Goal: Task Accomplishment & Management: Complete application form

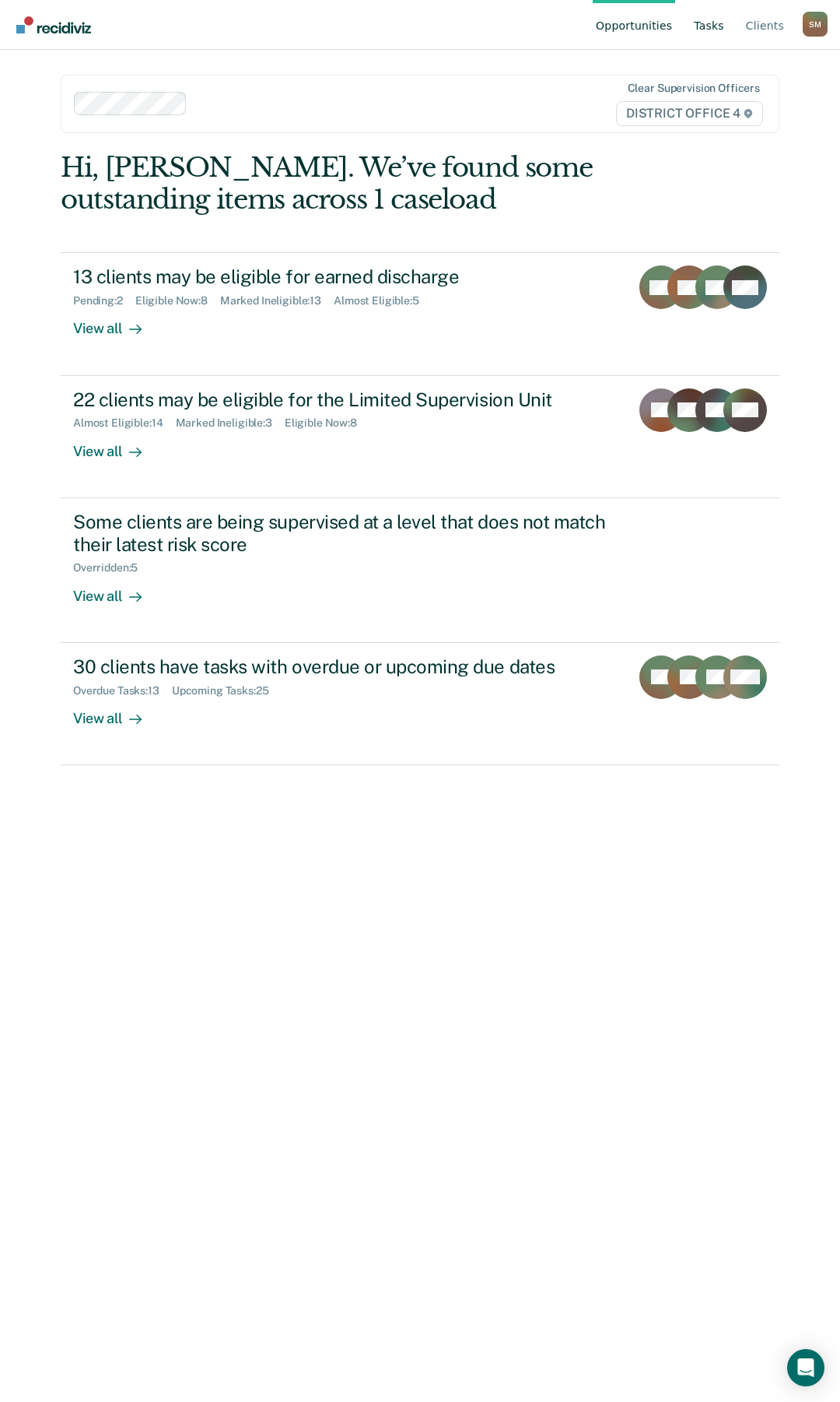
click at [714, 27] on link "Tasks" at bounding box center [709, 25] width 37 height 49
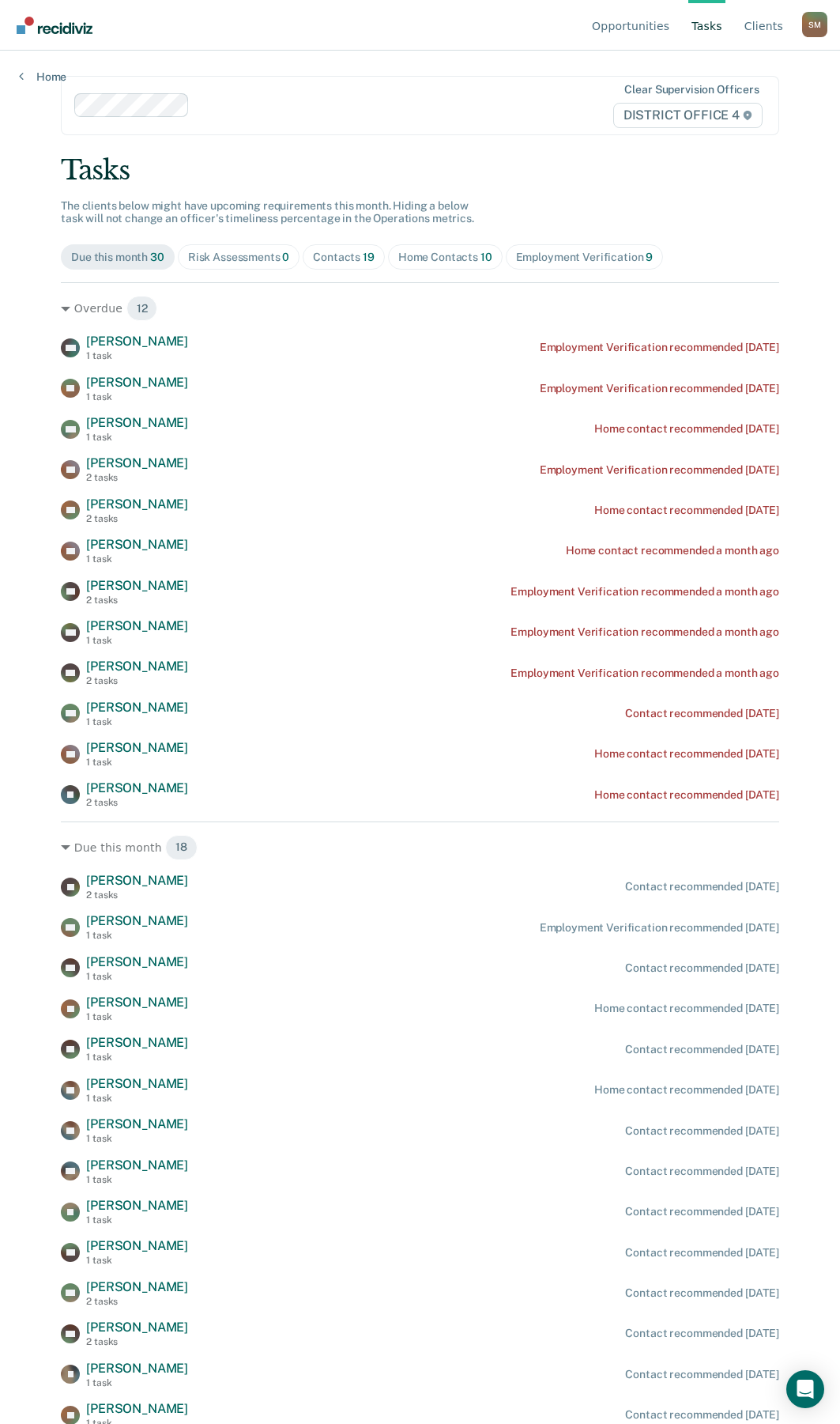
click at [409, 258] on div "Home Contacts 10" at bounding box center [446, 257] width 94 height 14
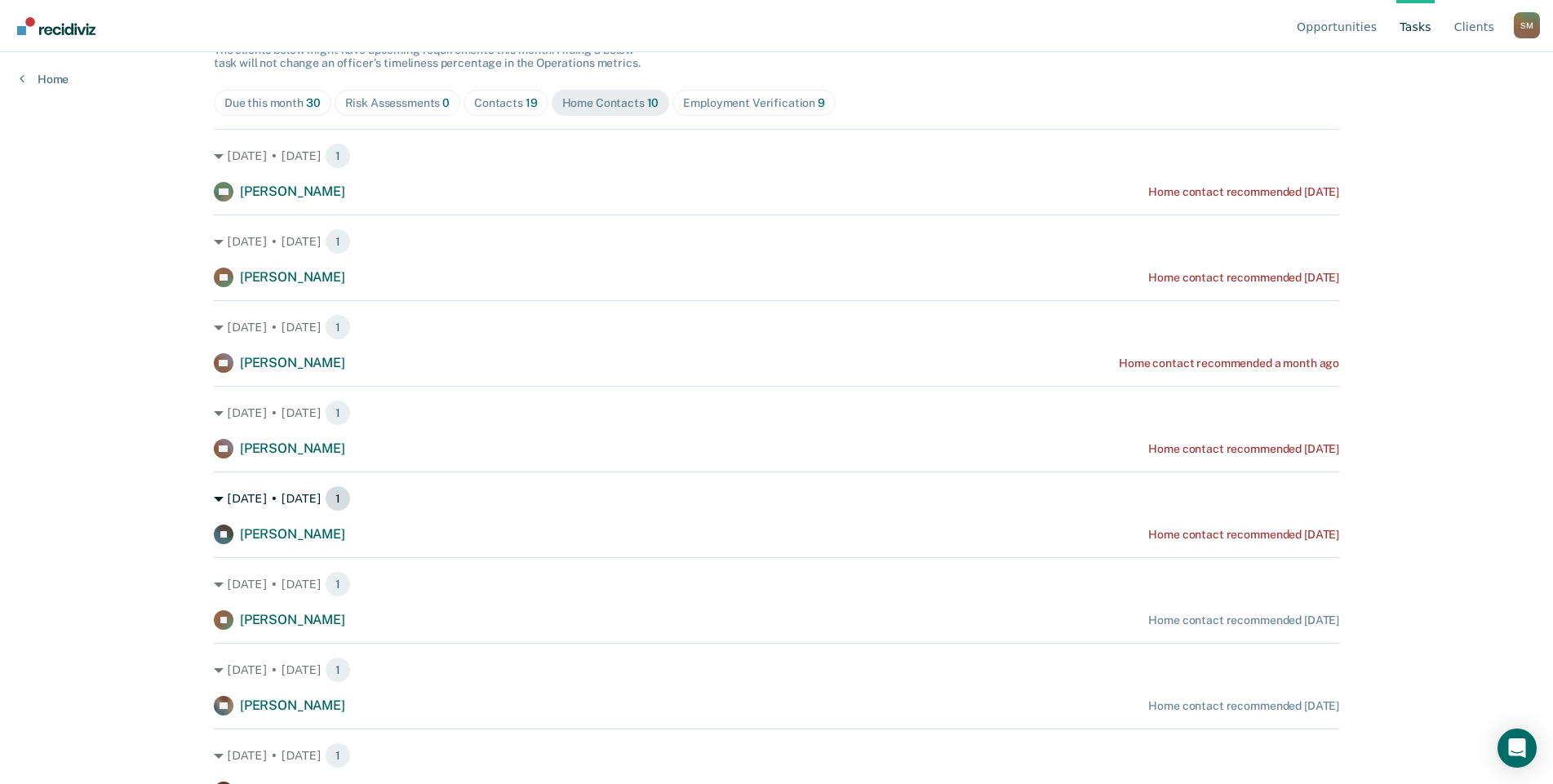
scroll to position [163, 0]
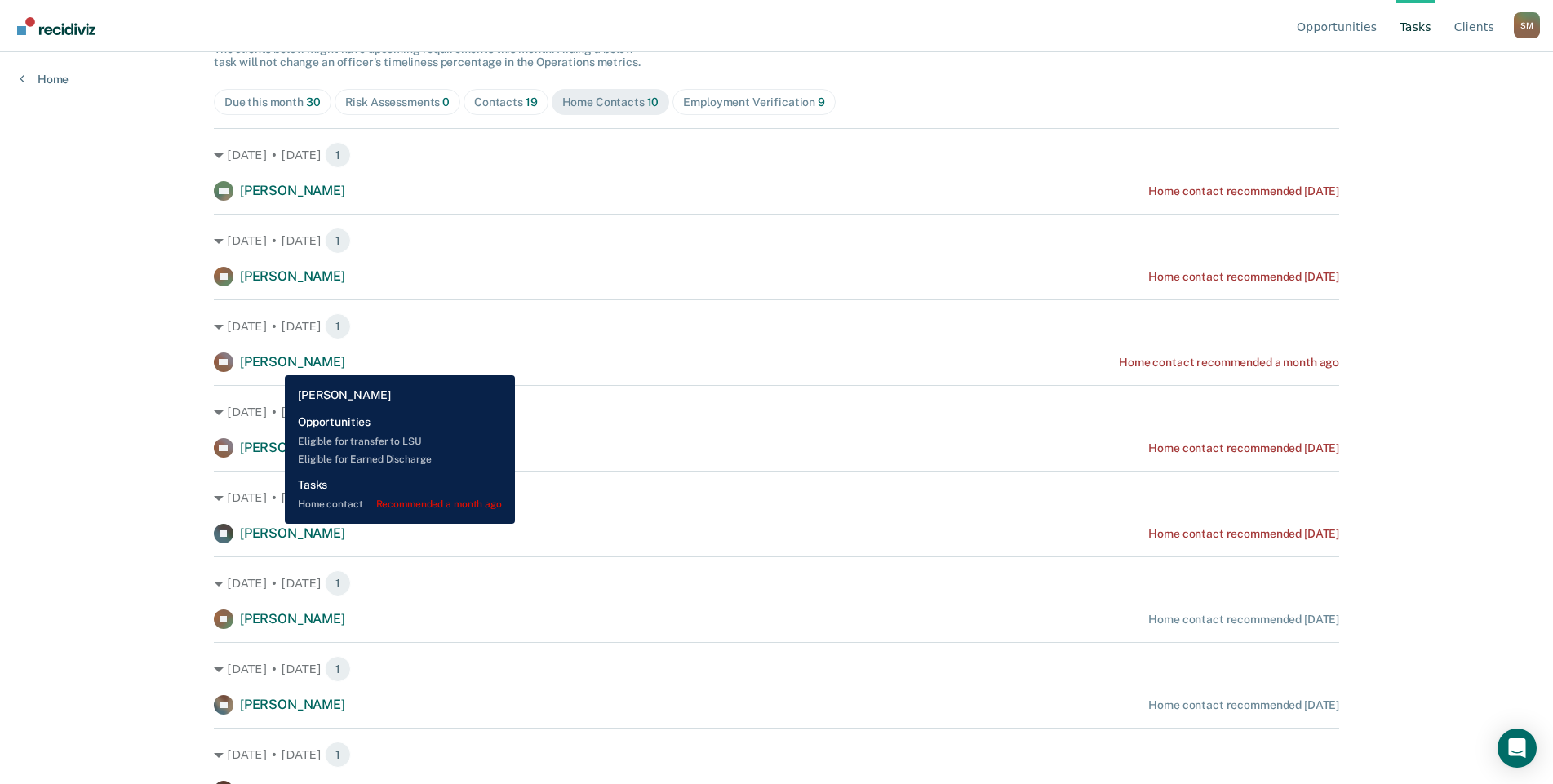
click at [273, 362] on span "[PERSON_NAME]" at bounding box center [293, 361] width 105 height 16
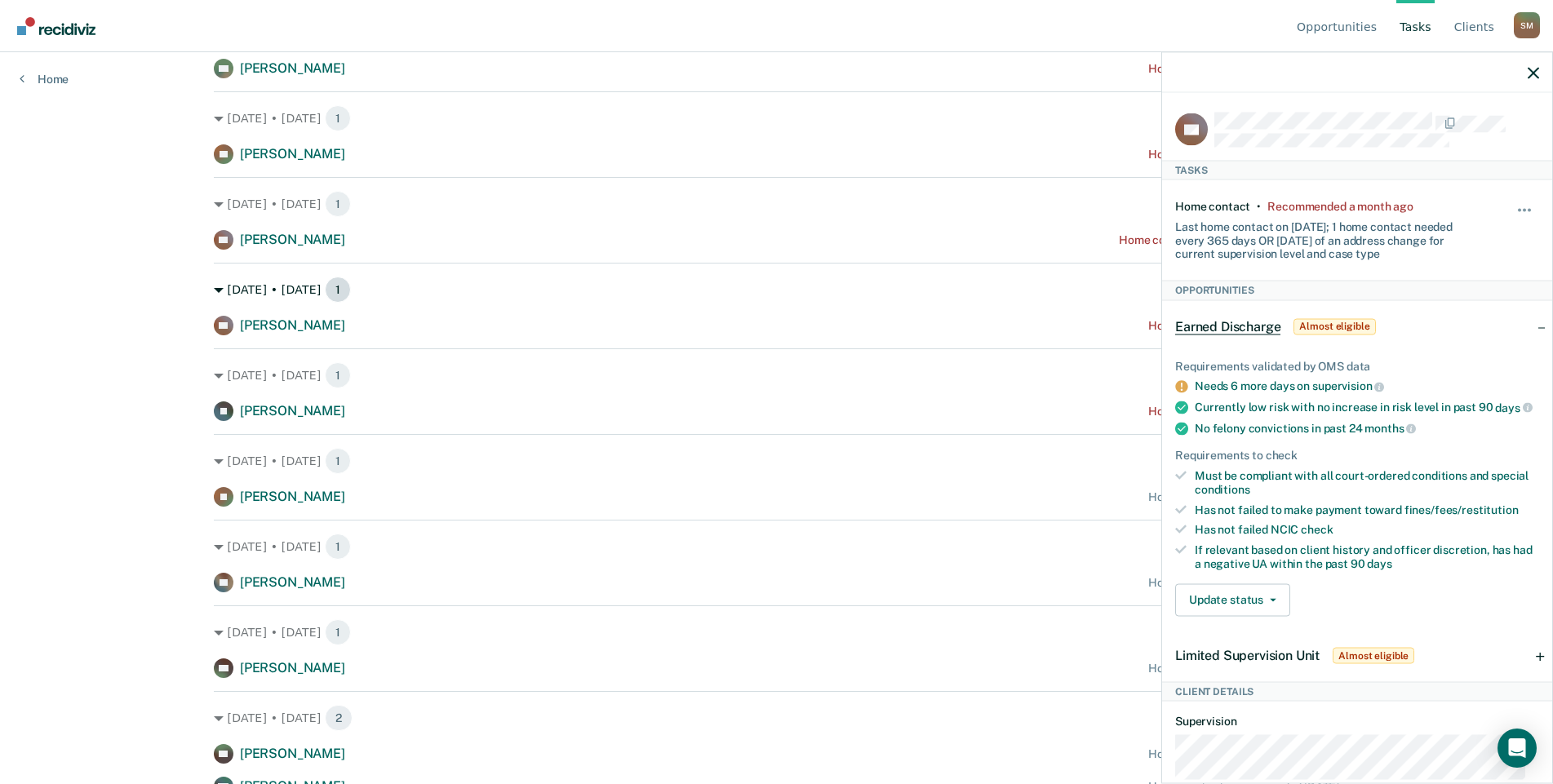
scroll to position [298, 0]
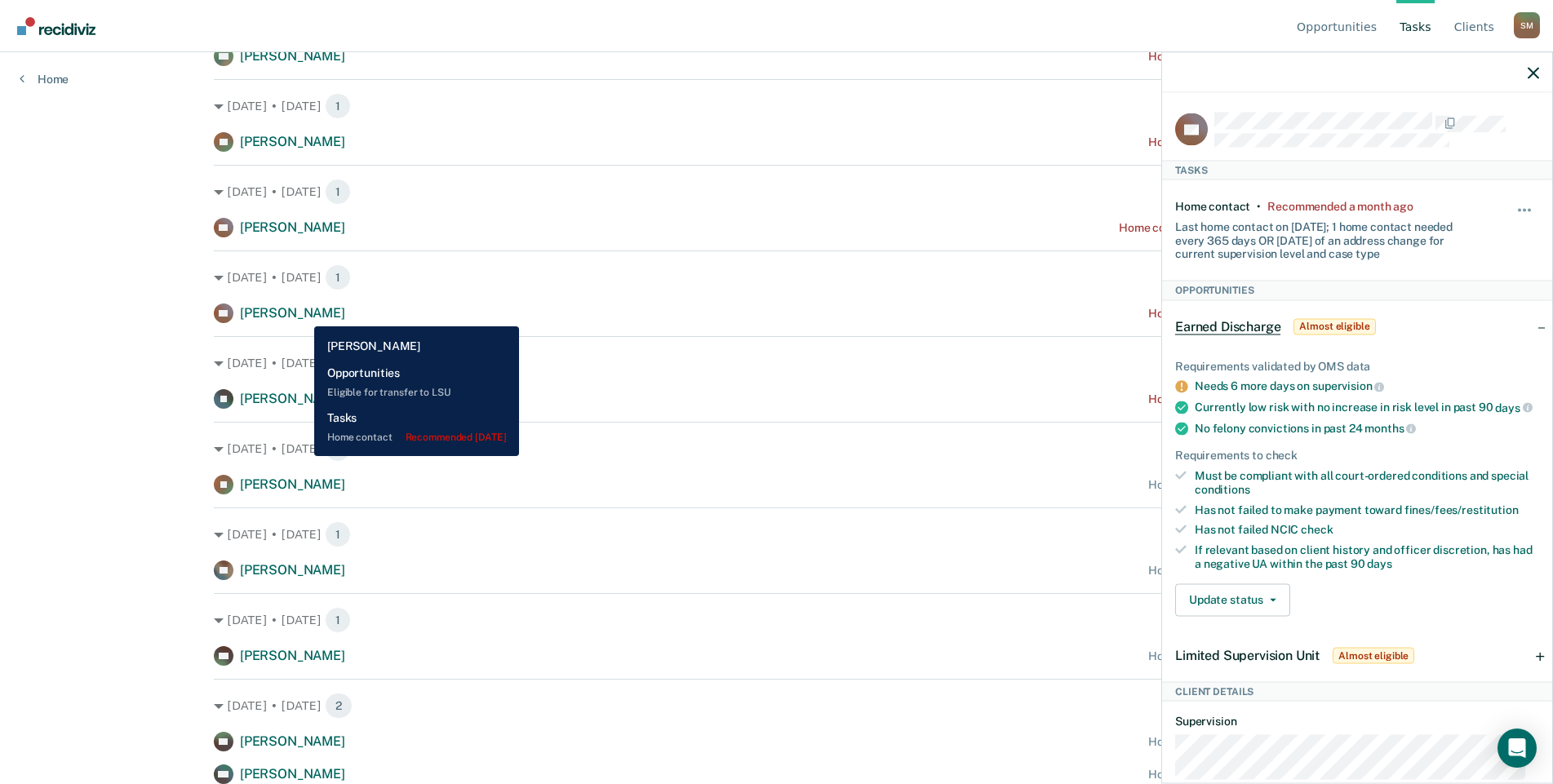
click at [302, 315] on span "[PERSON_NAME]" at bounding box center [293, 313] width 105 height 16
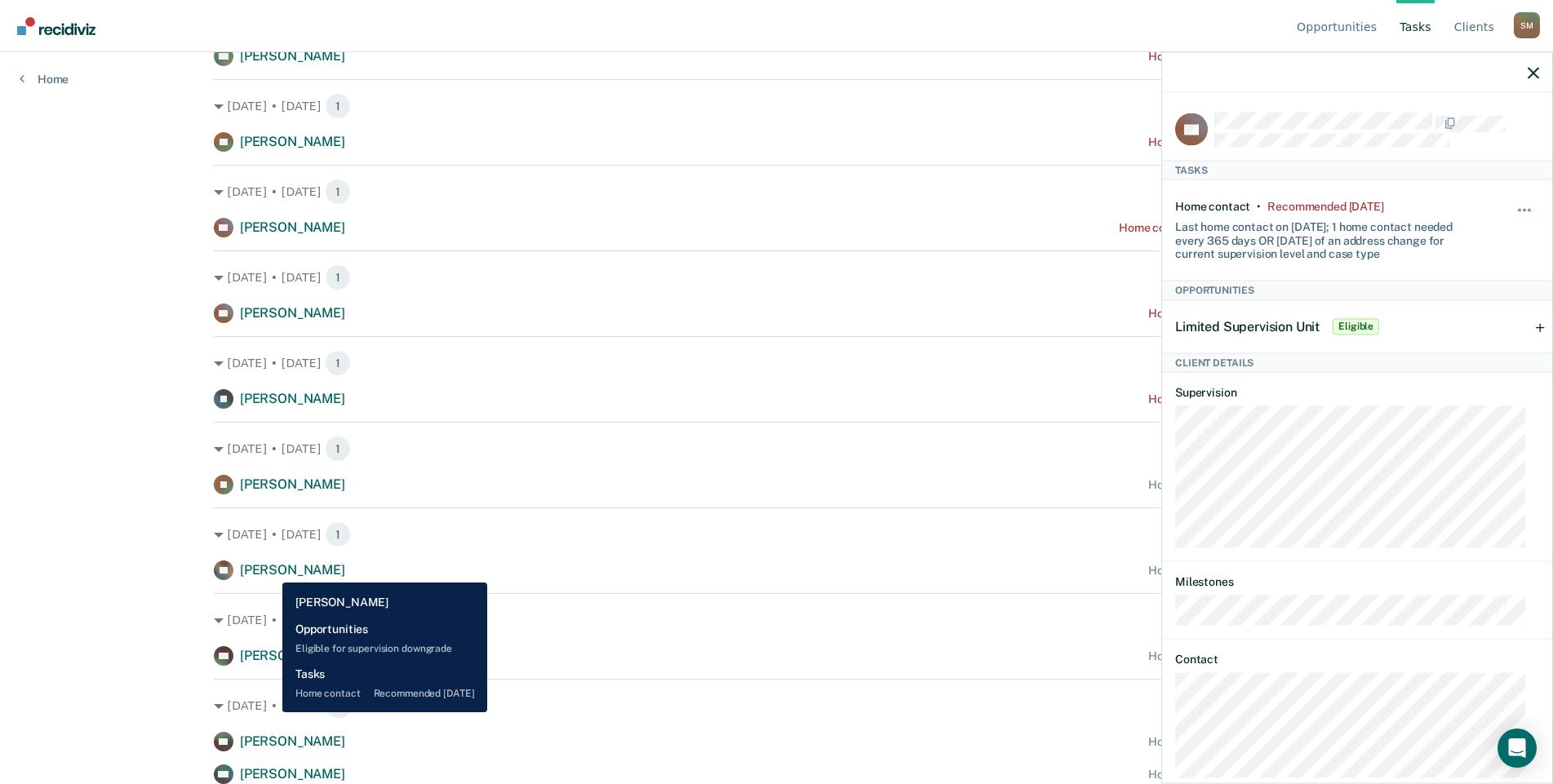
click at [270, 571] on span "[PERSON_NAME]" at bounding box center [293, 570] width 105 height 16
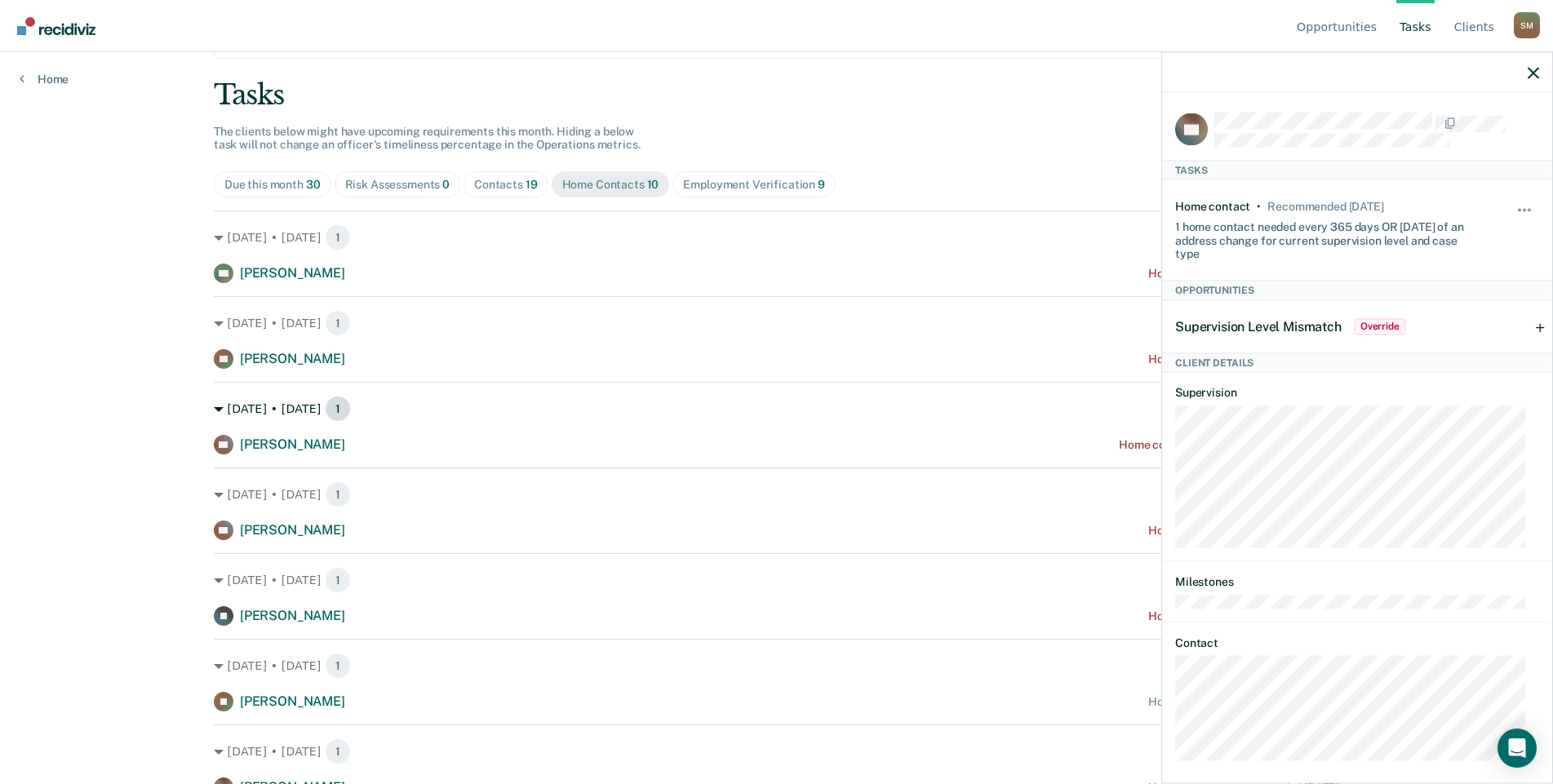
scroll to position [0, 0]
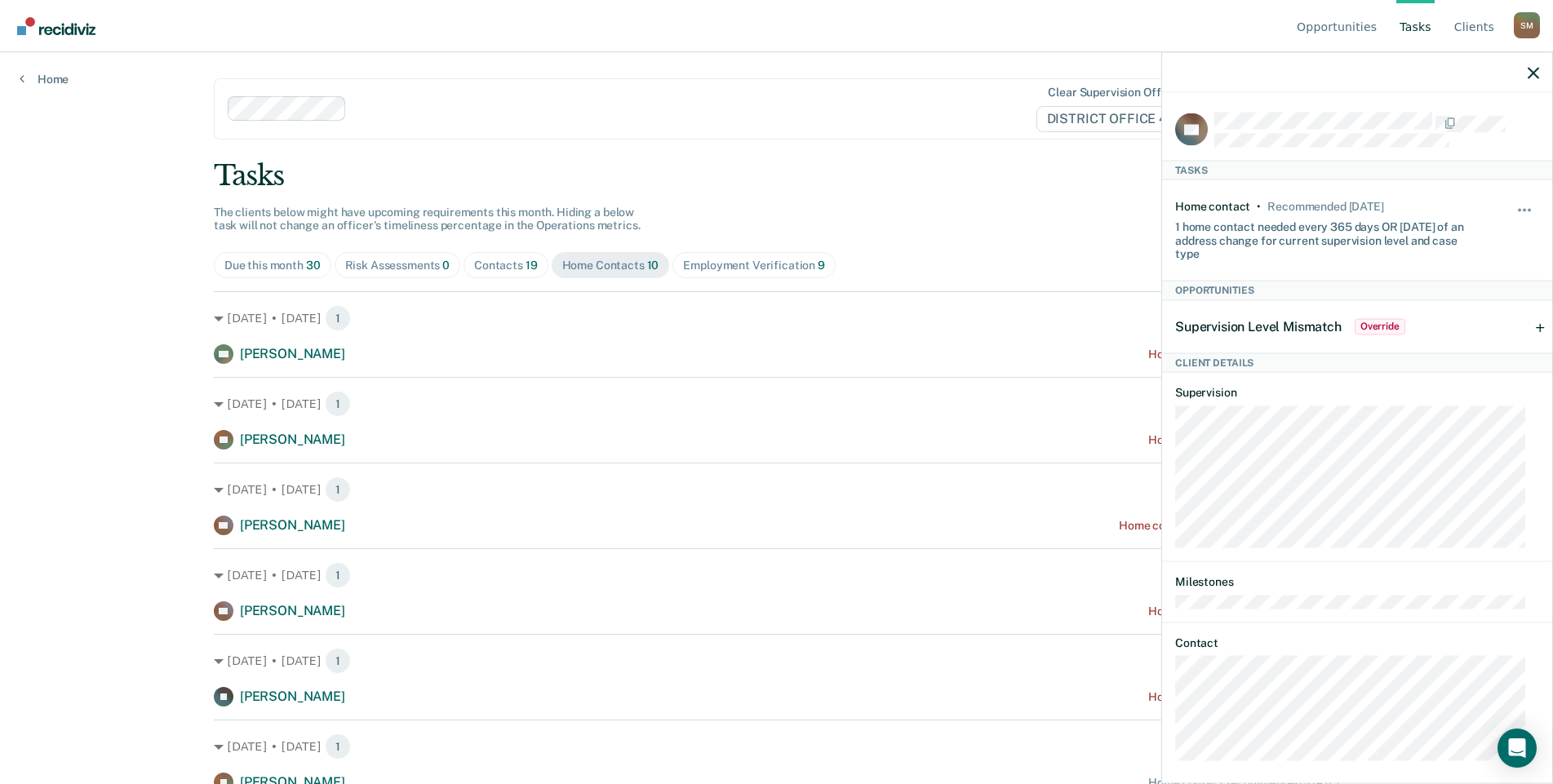
click at [610, 265] on div "Home Contacts 10" at bounding box center [611, 265] width 97 height 14
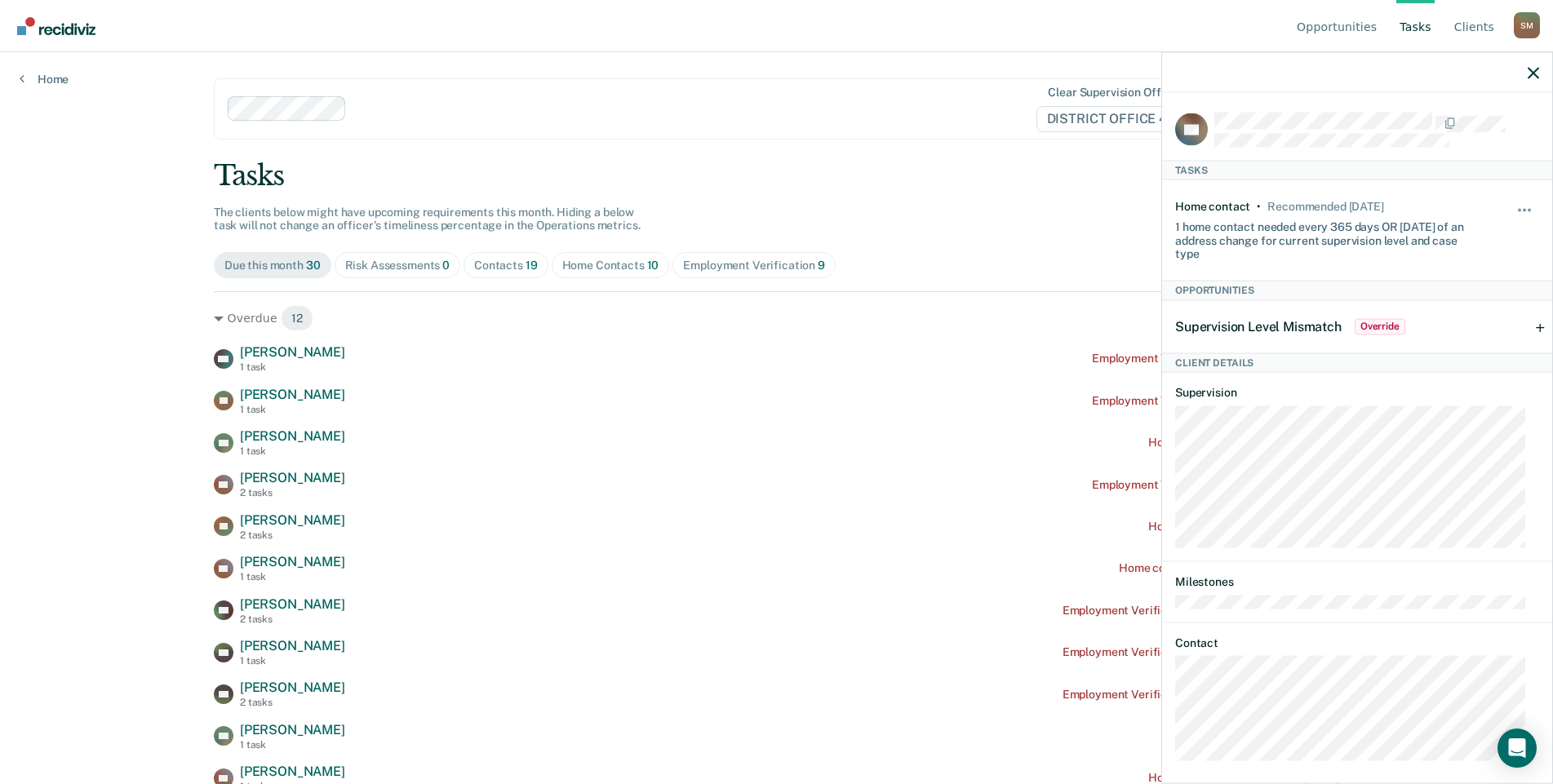
click at [578, 271] on div "Home Contacts 10" at bounding box center [611, 265] width 97 height 14
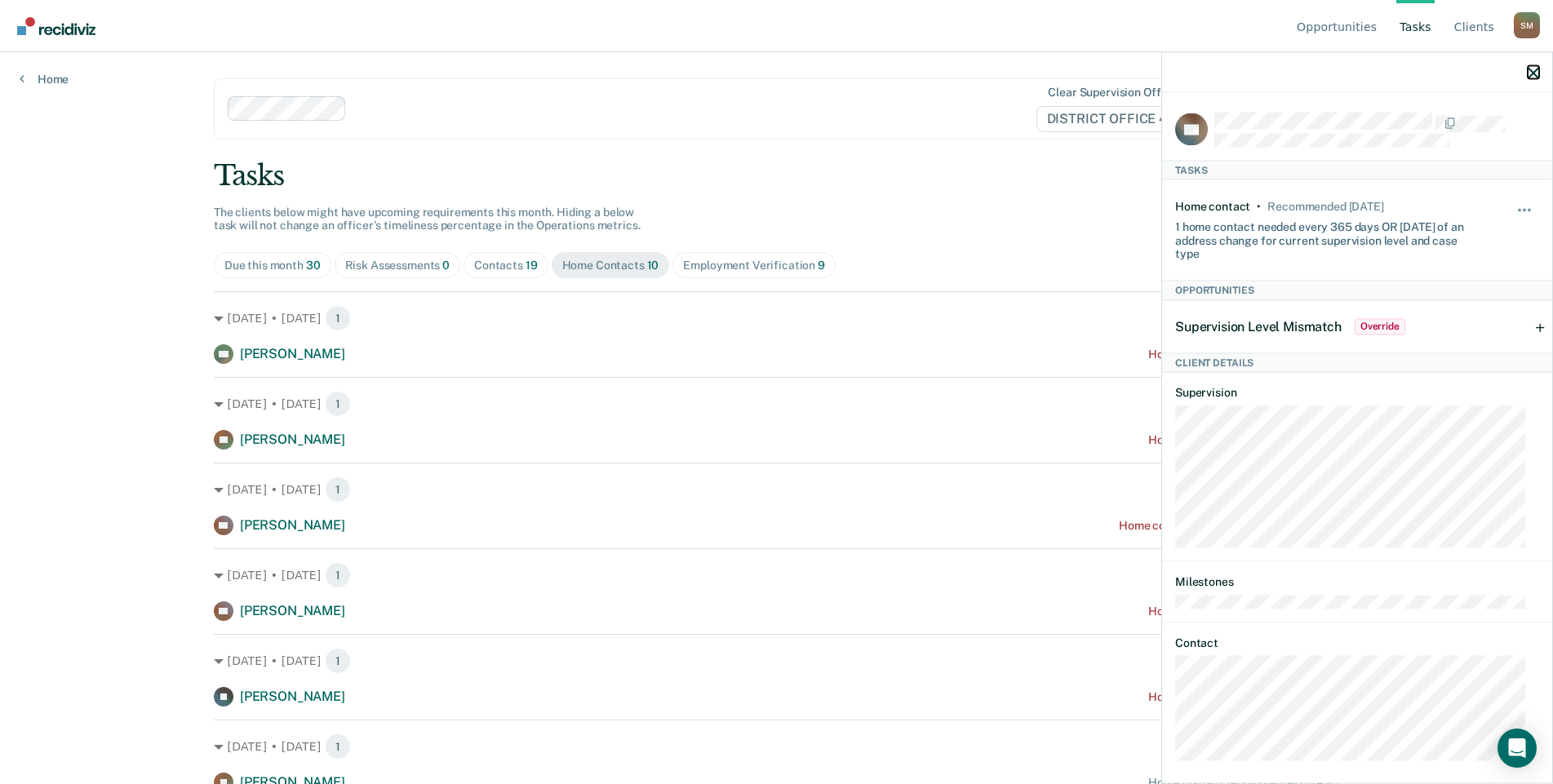
click at [880, 75] on icon "button" at bounding box center [1534, 73] width 12 height 12
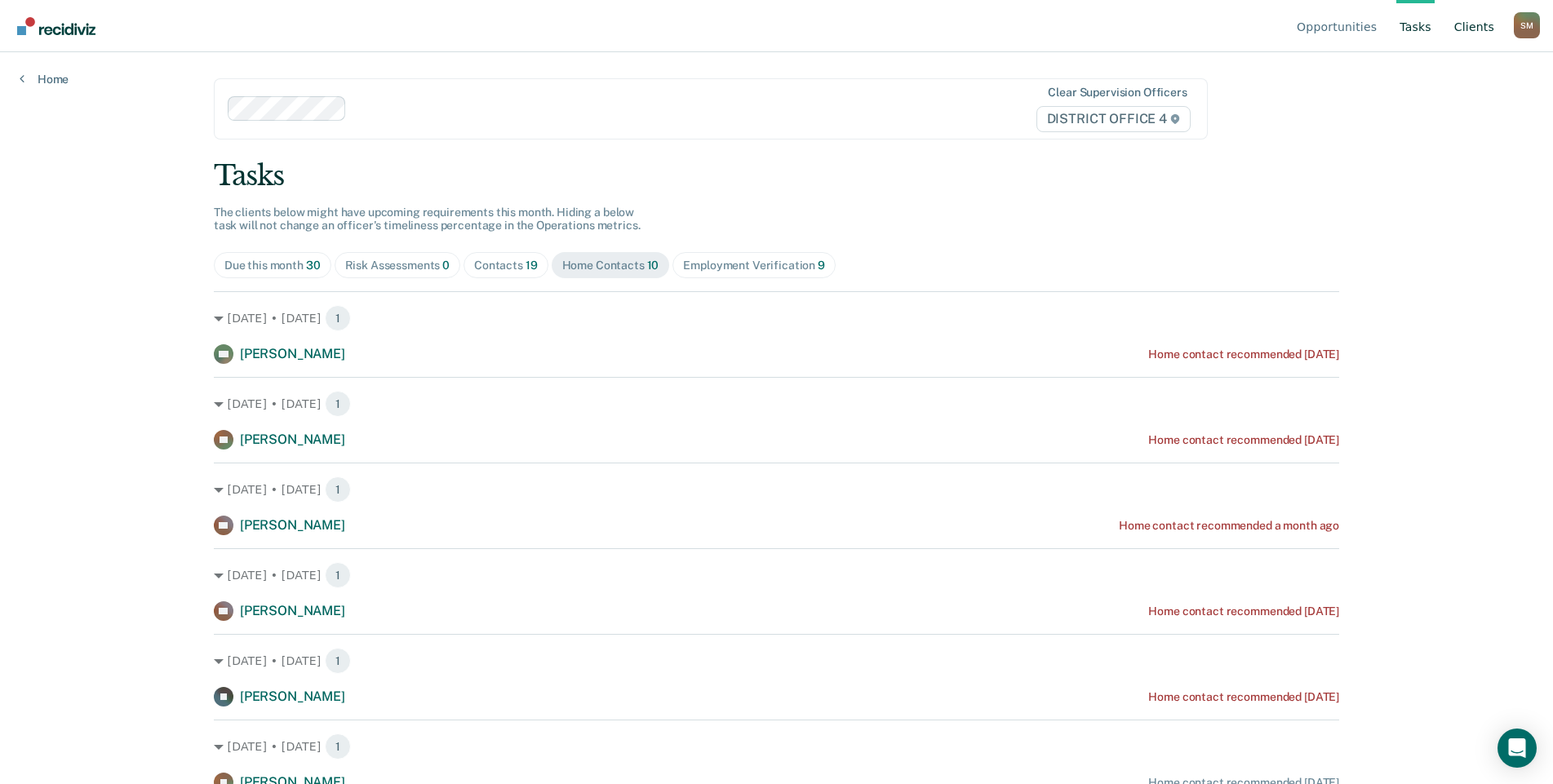
click at [880, 28] on link "Client s" at bounding box center [1474, 26] width 47 height 52
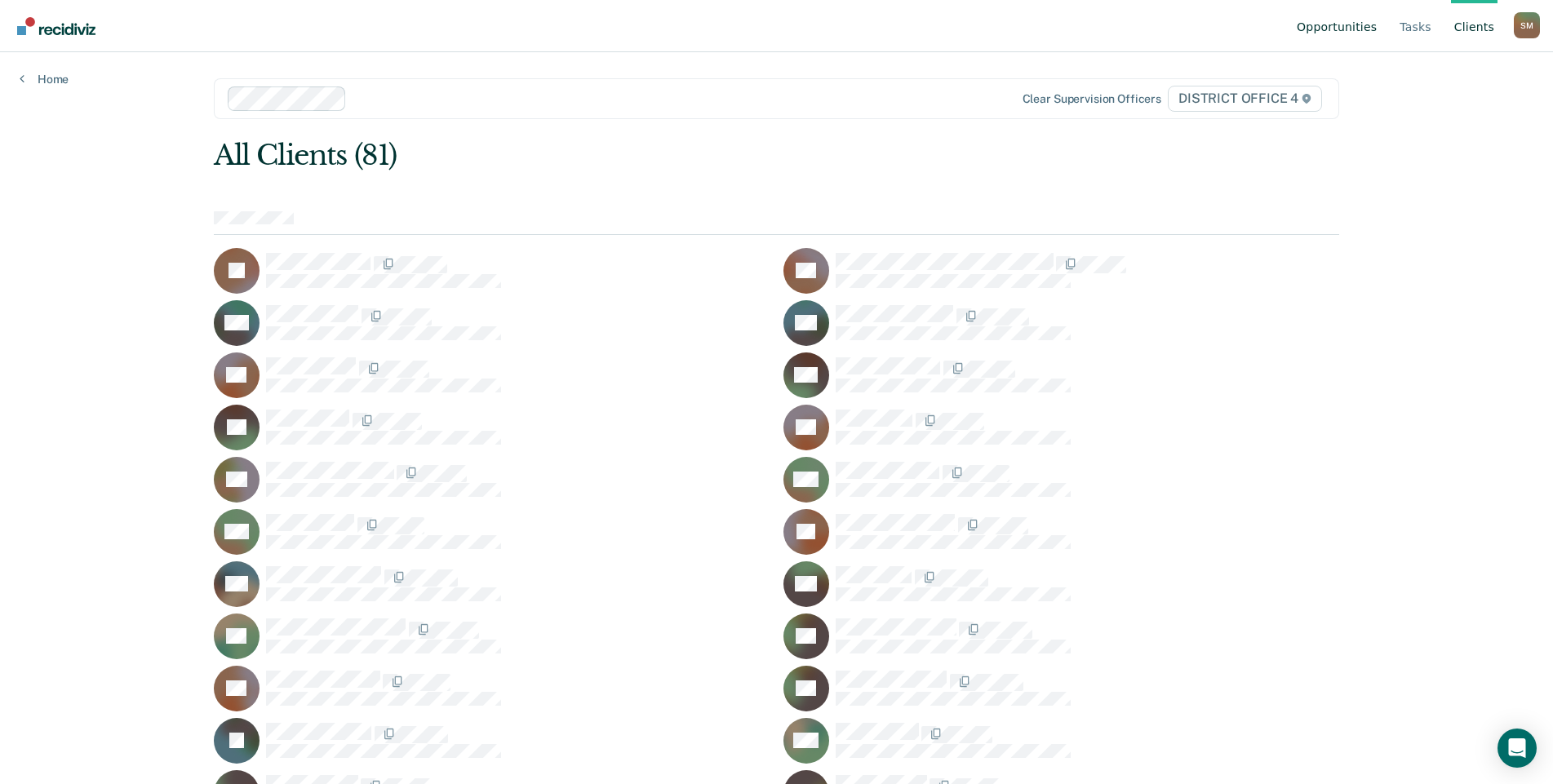
click at [880, 21] on link "Opportunities" at bounding box center [1336, 26] width 86 height 52
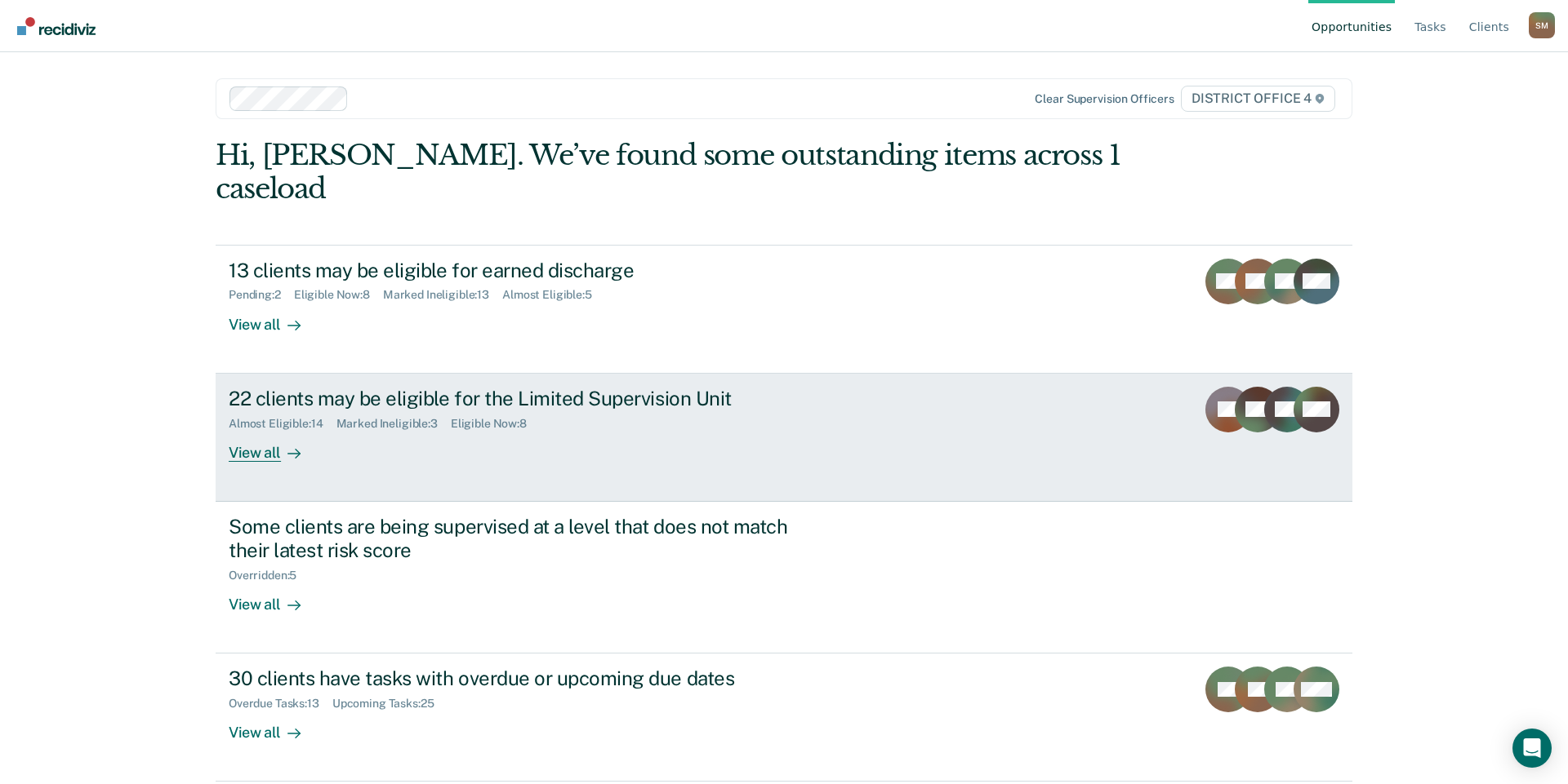
click at [434, 387] on div "22 clients may be eligible for the Limited Supervision Unit" at bounding box center [515, 398] width 573 height 23
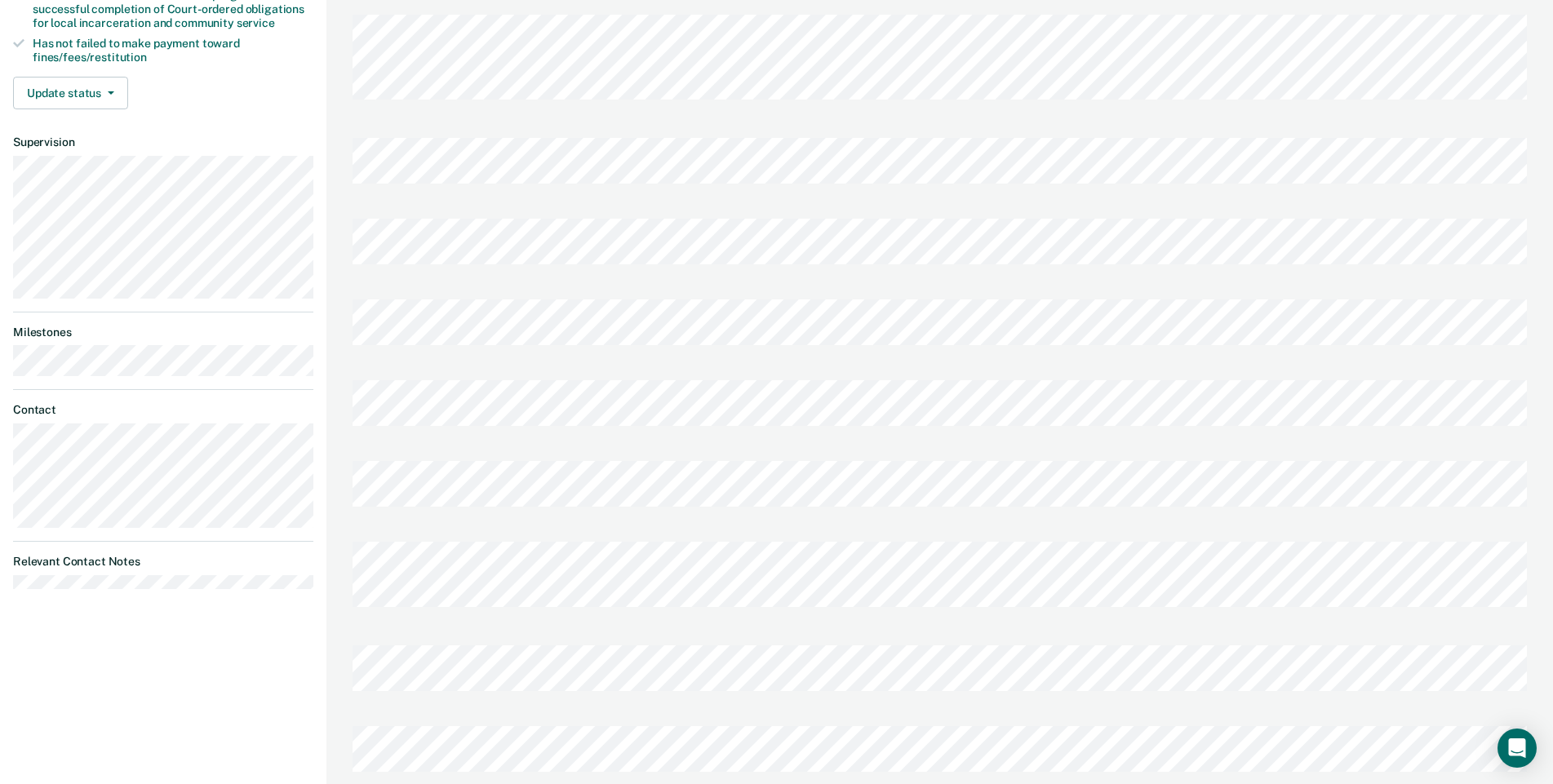
scroll to position [408, 0]
click at [325, 306] on div "[PERSON_NAME] [PERSON_NAME] Profile How it works Log Out Back DS Limited Superv…" at bounding box center [776, 295] width 1553 height 1407
click at [669, 442] on div at bounding box center [940, 482] width 1175 height 81
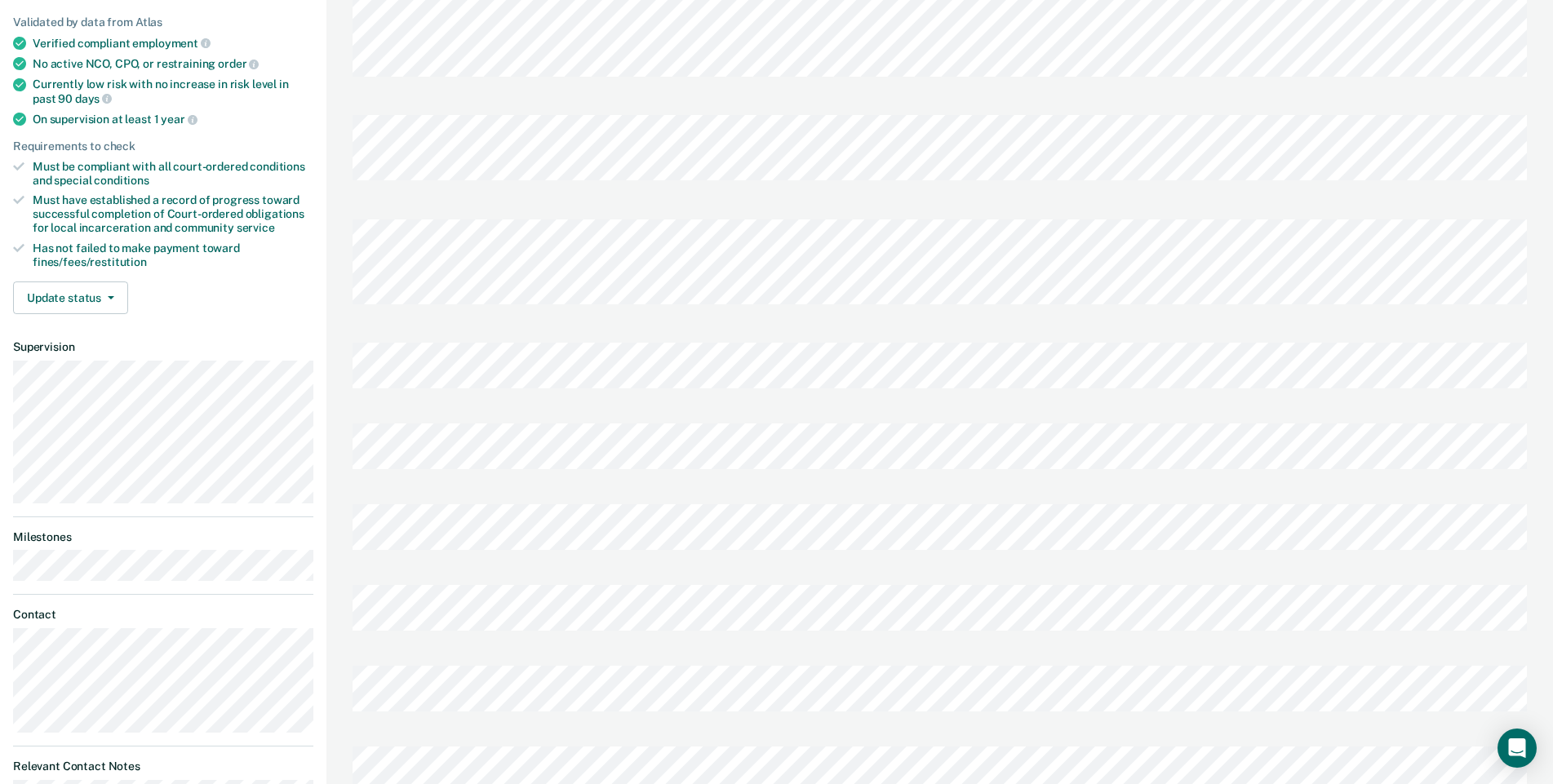
scroll to position [0, 0]
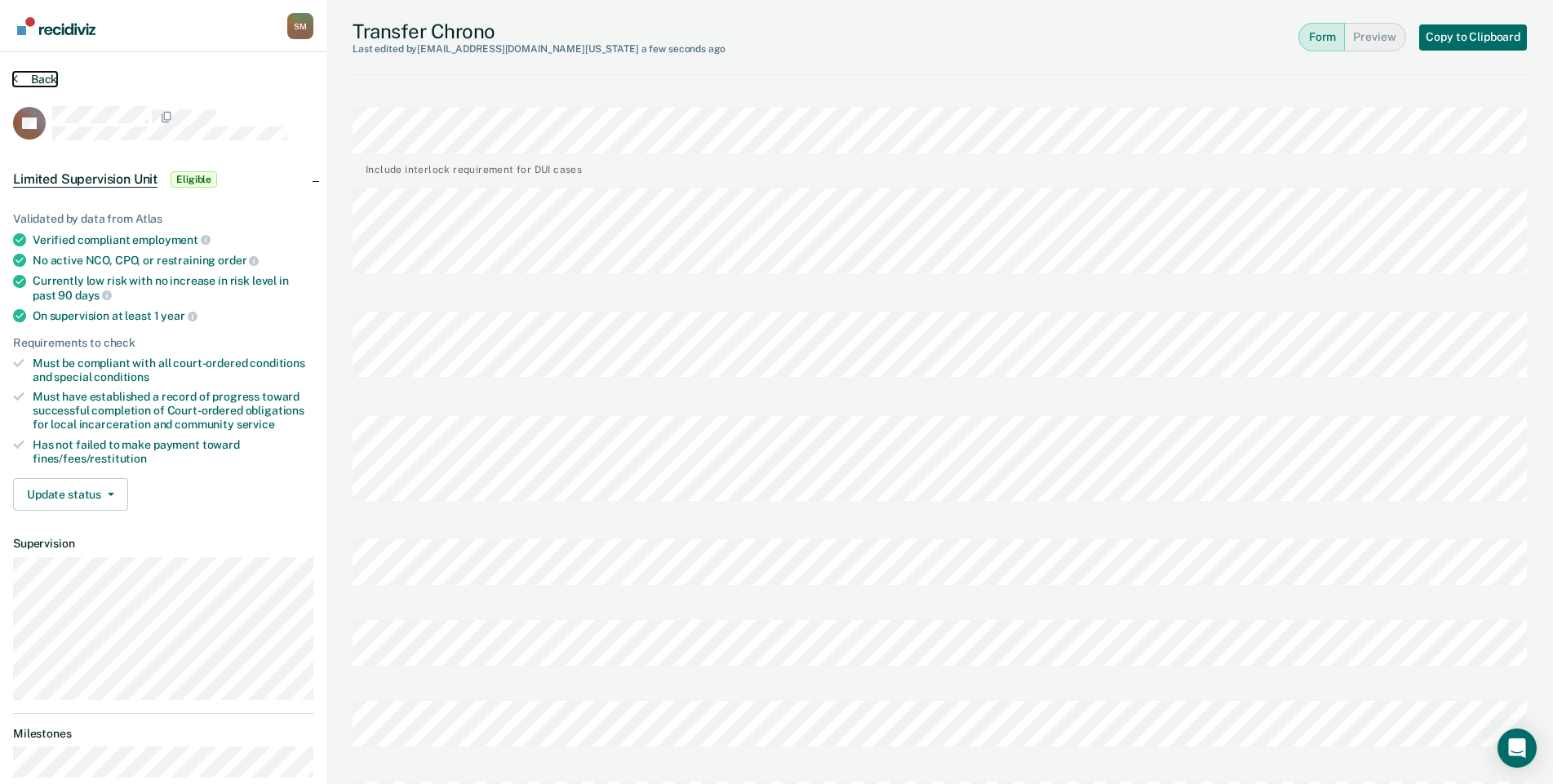
click at [35, 75] on button "Back" at bounding box center [35, 79] width 44 height 15
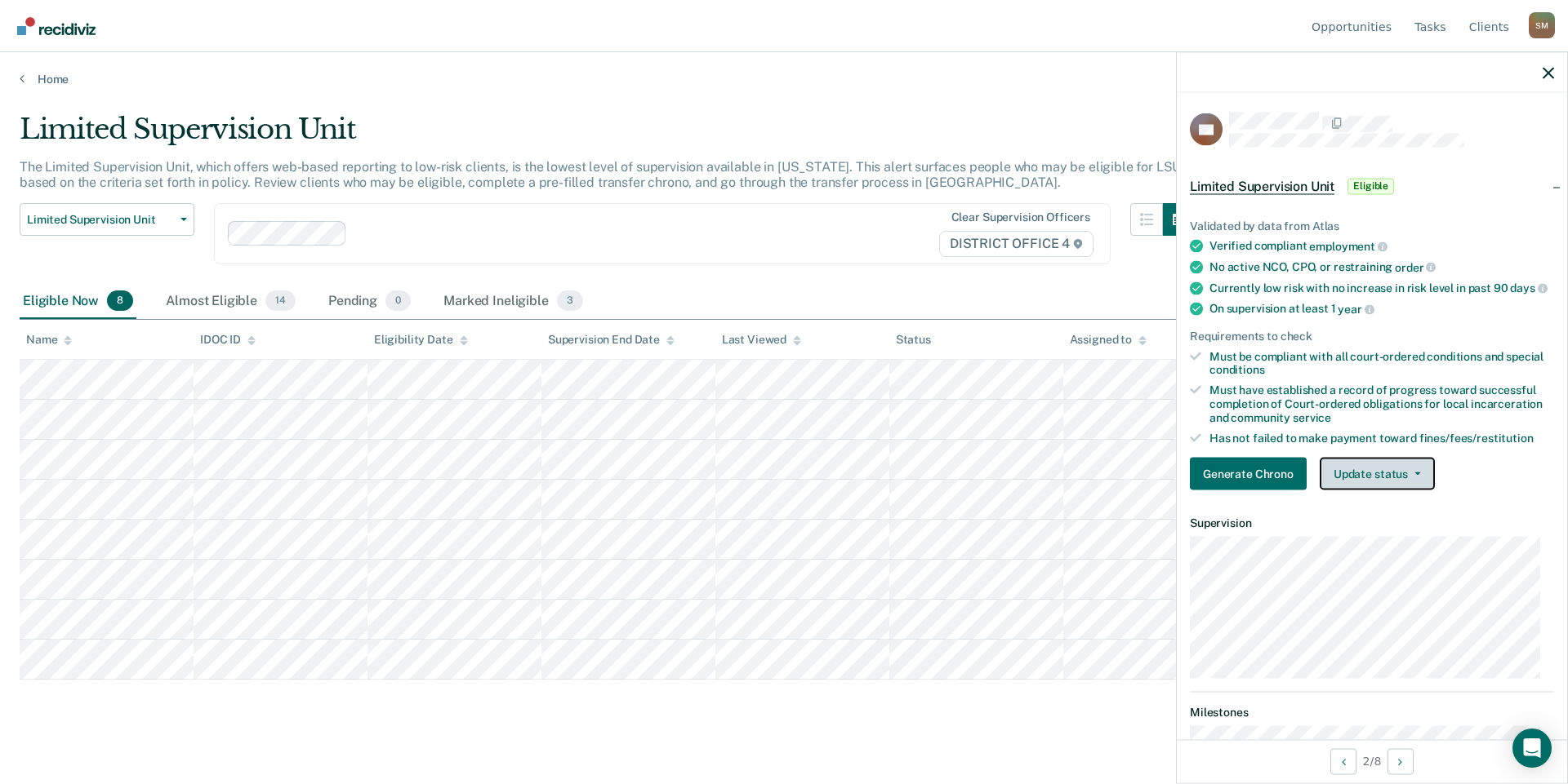
click at [881, 486] on button "Update status" at bounding box center [1377, 474] width 116 height 33
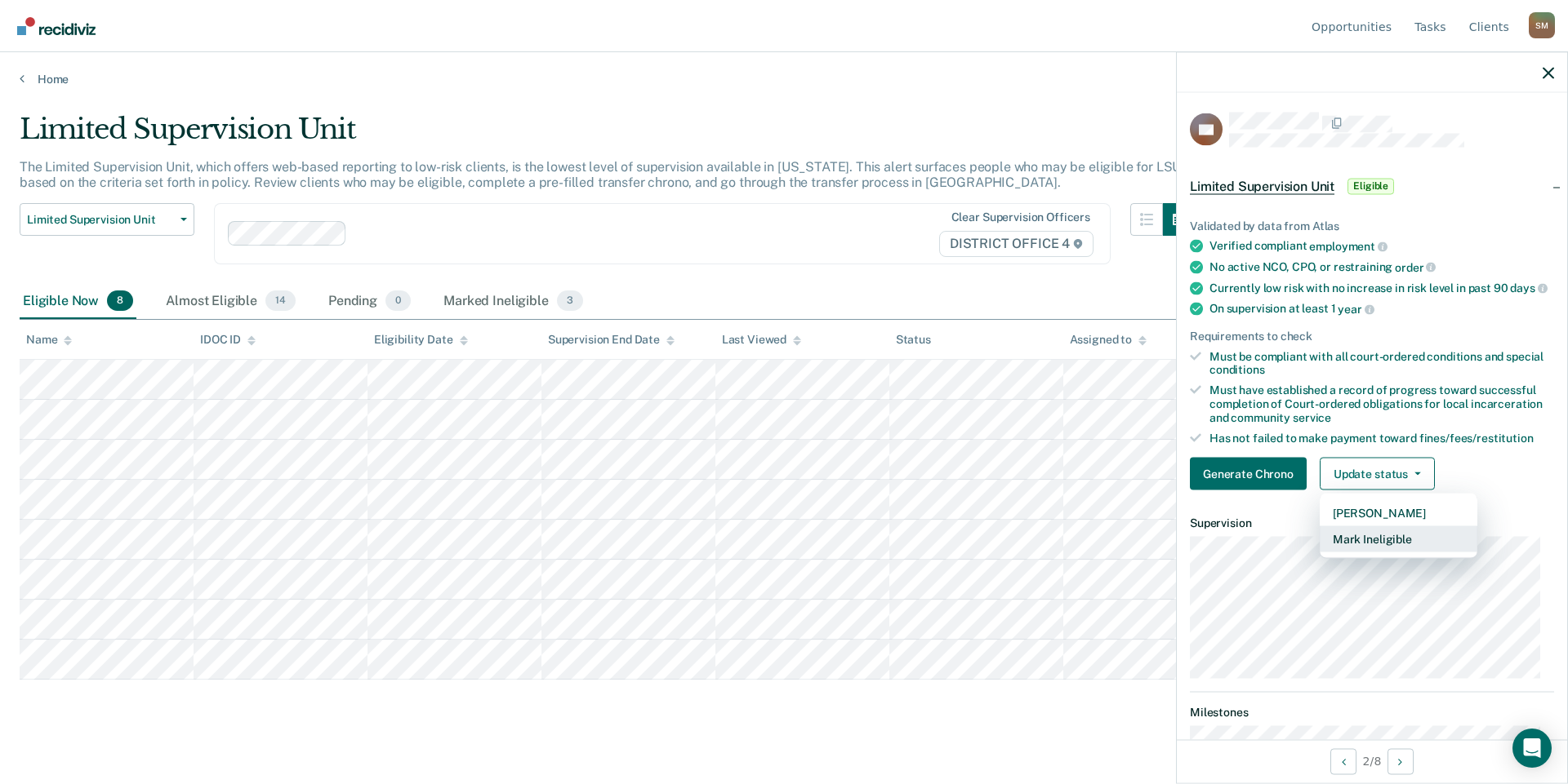
click at [881, 552] on button "Mark Ineligible" at bounding box center [1398, 539] width 157 height 26
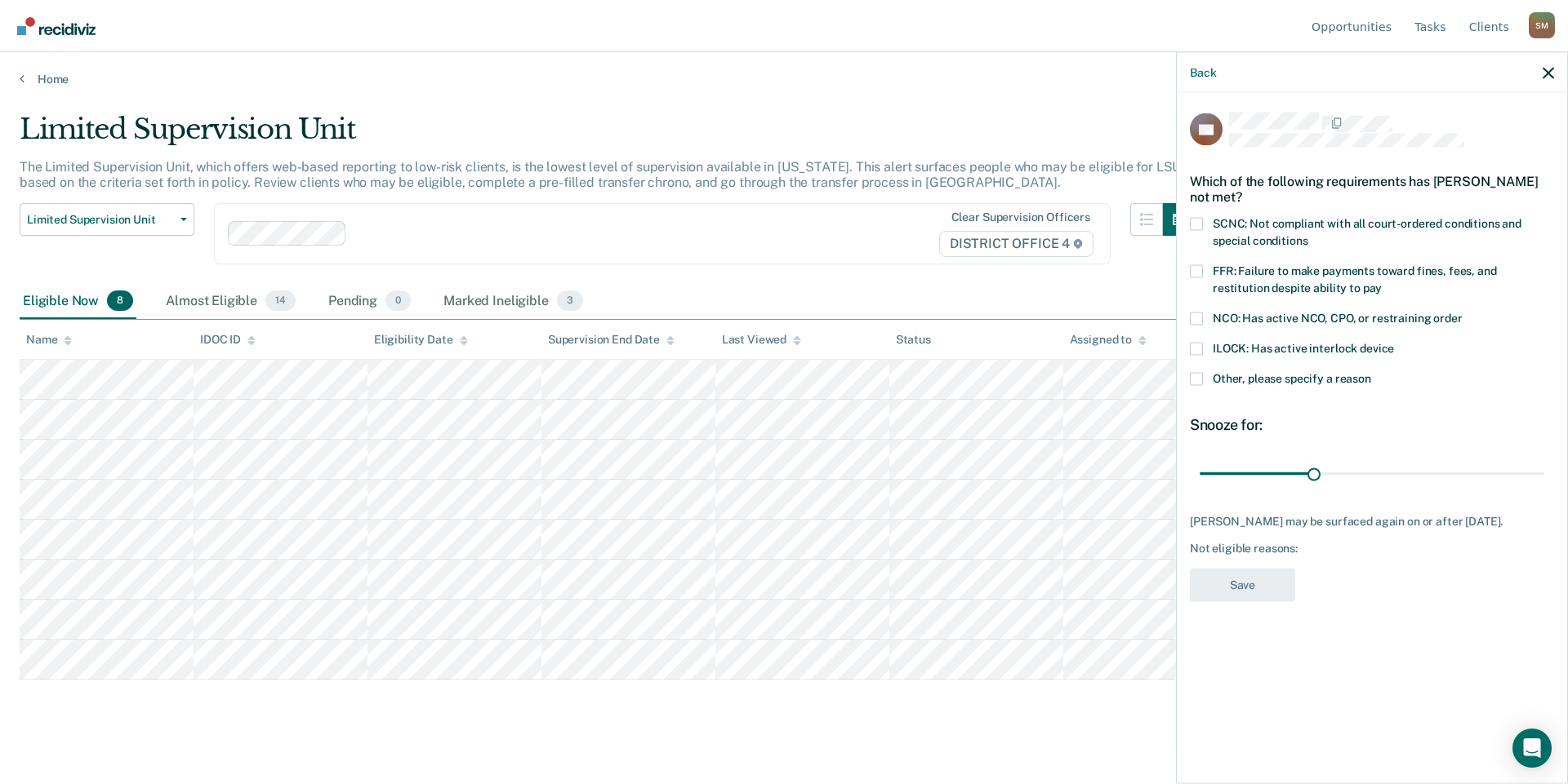
click at [881, 223] on span at bounding box center [1196, 223] width 13 height 13
click at [881, 234] on input "SCNC: Not compliant with all court-ordered conditions and special conditions" at bounding box center [1308, 234] width 0 height 0
click at [881, 274] on span at bounding box center [1196, 271] width 13 height 13
click at [881, 282] on input "FFR: Failure to make payments toward fines, fees, and restitution despite abili…" at bounding box center [1381, 282] width 0 height 0
click at [881, 581] on button "Save" at bounding box center [1242, 585] width 105 height 33
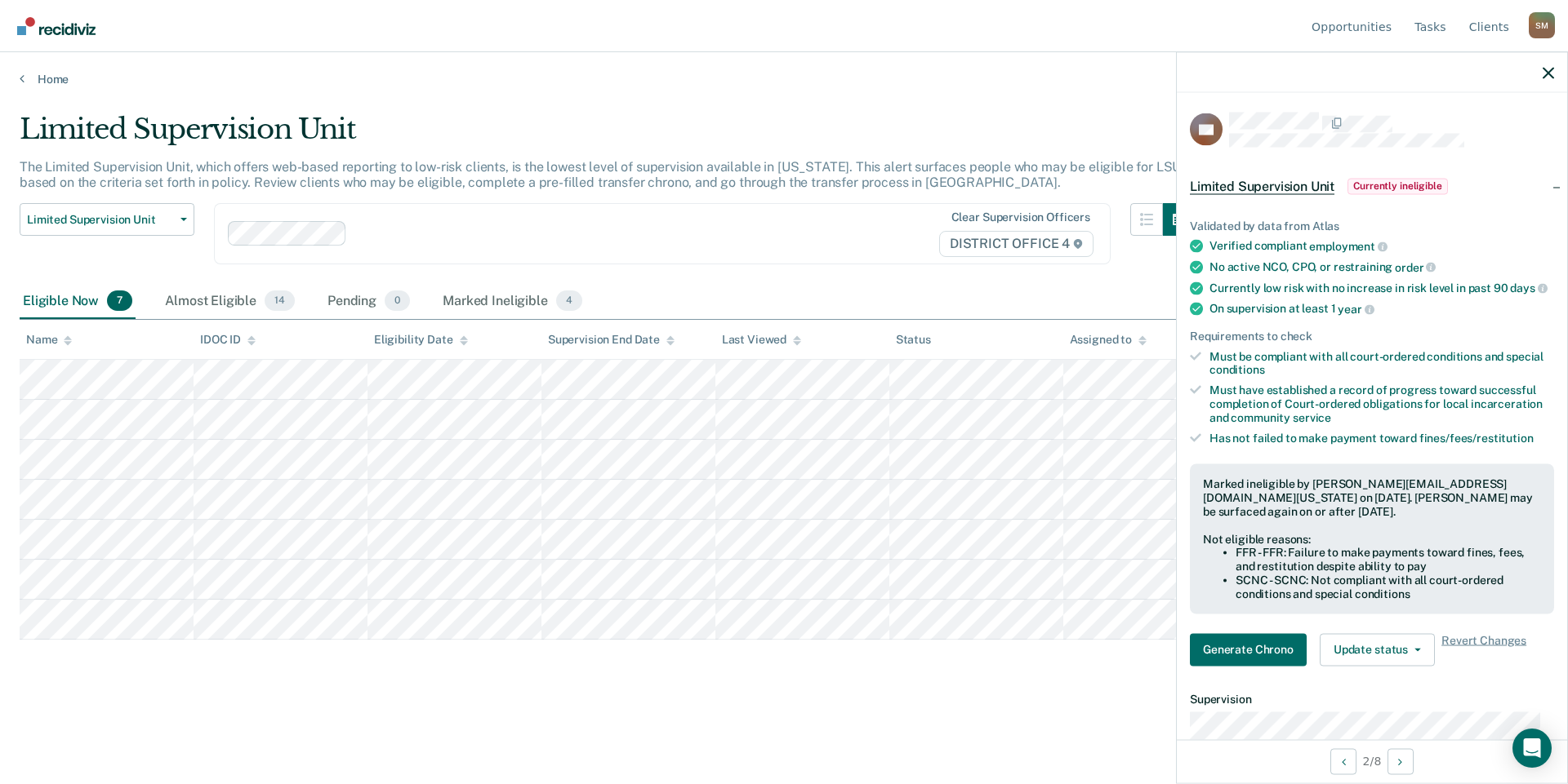
click at [792, 86] on main "Limited Supervision Unit The Limited Supervision Unit, which offers web-based r…" at bounding box center [784, 433] width 1568 height 693
click at [881, 27] on link "Opportunities" at bounding box center [1351, 26] width 86 height 52
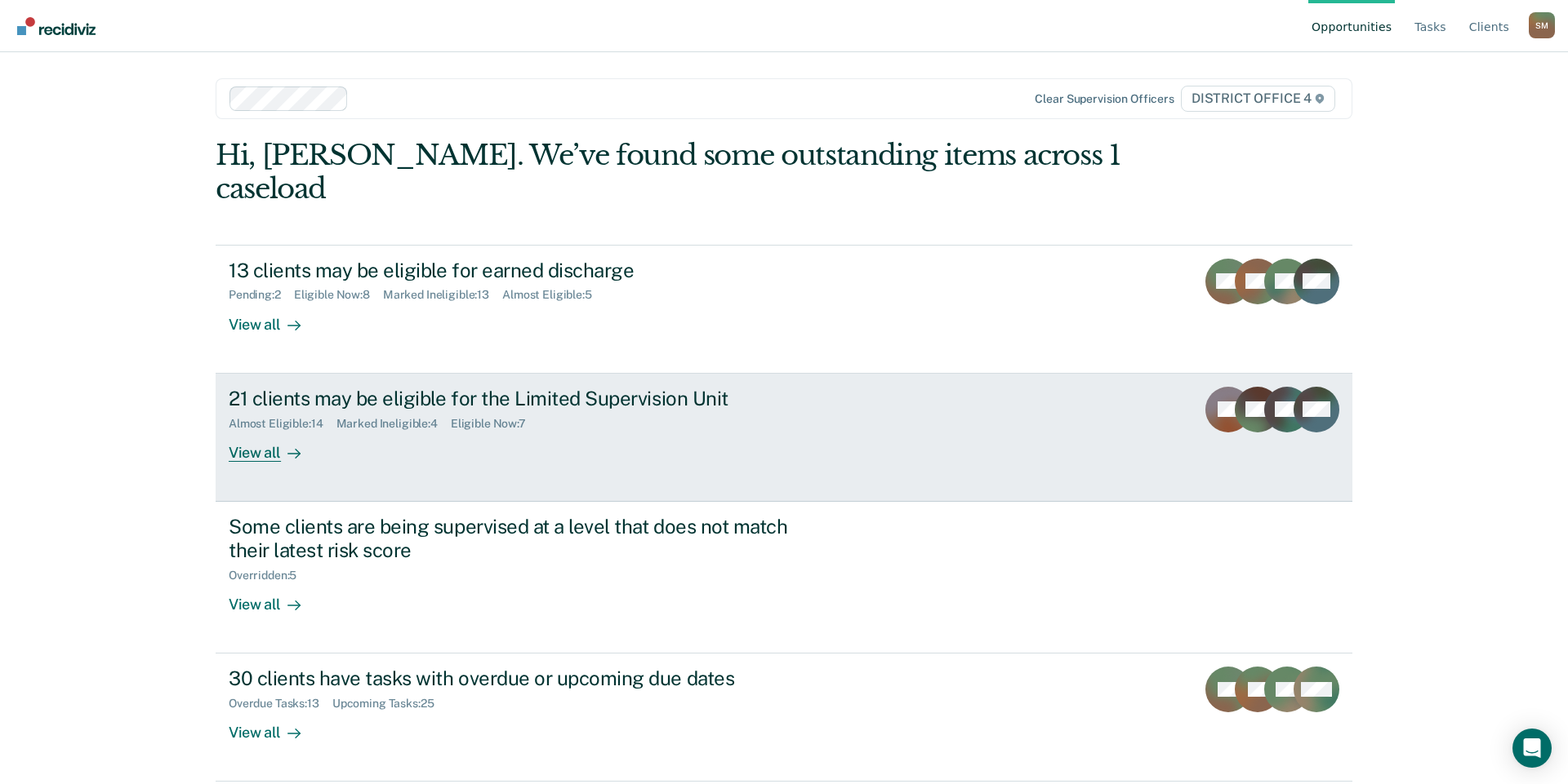
click at [409, 387] on div "21 clients may be eligible for the Limited Supervision Unit" at bounding box center [515, 398] width 573 height 23
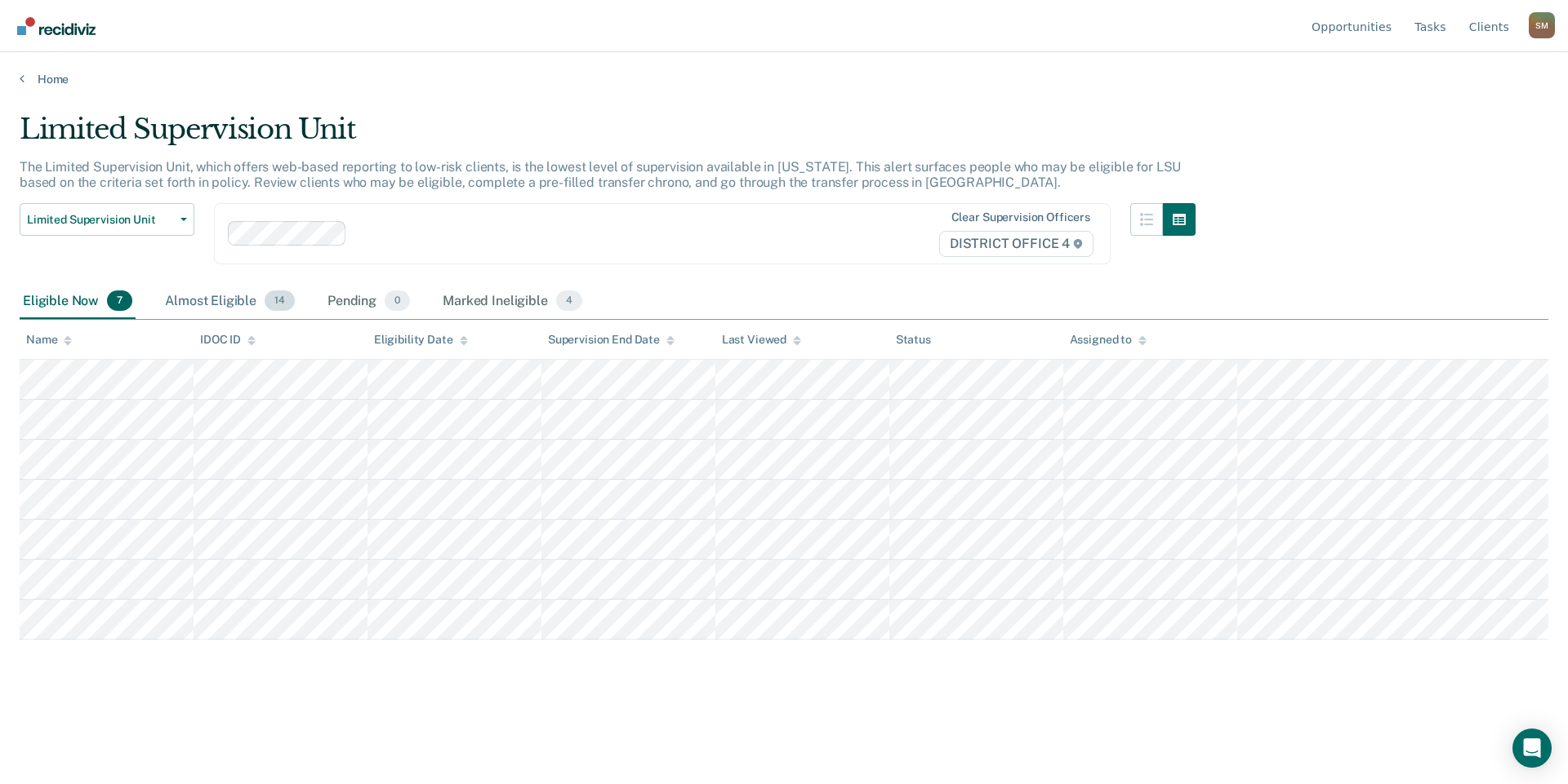
click at [231, 303] on div "Almost Eligible 14" at bounding box center [229, 301] width 136 height 36
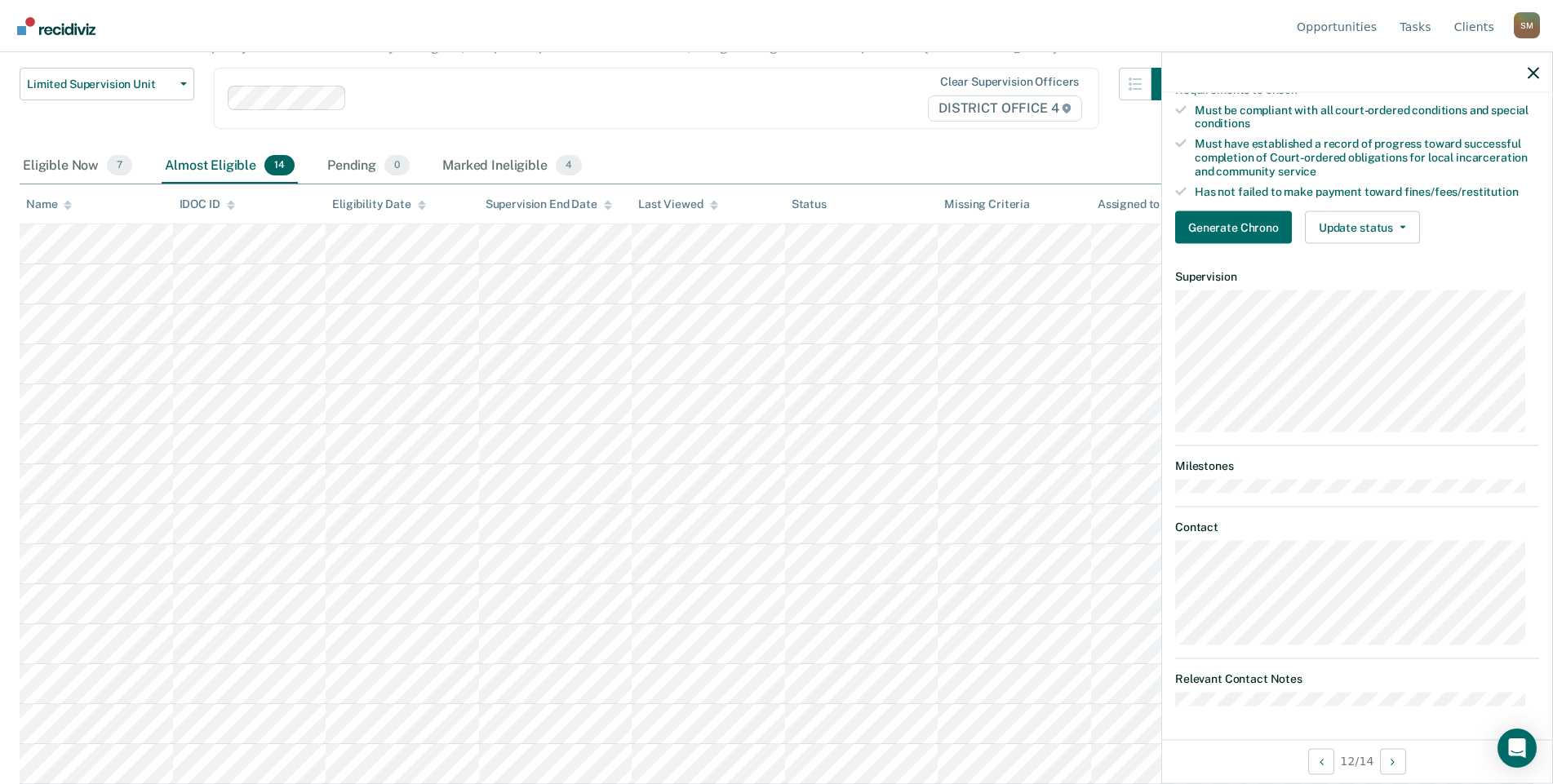
scroll to position [258, 0]
click at [880, 604] on div "BP Limited Supervision Unit Almost eligible Validated by data from Atlas Needs …" at bounding box center [1357, 416] width 390 height 647
